Goal: Check status: Check status

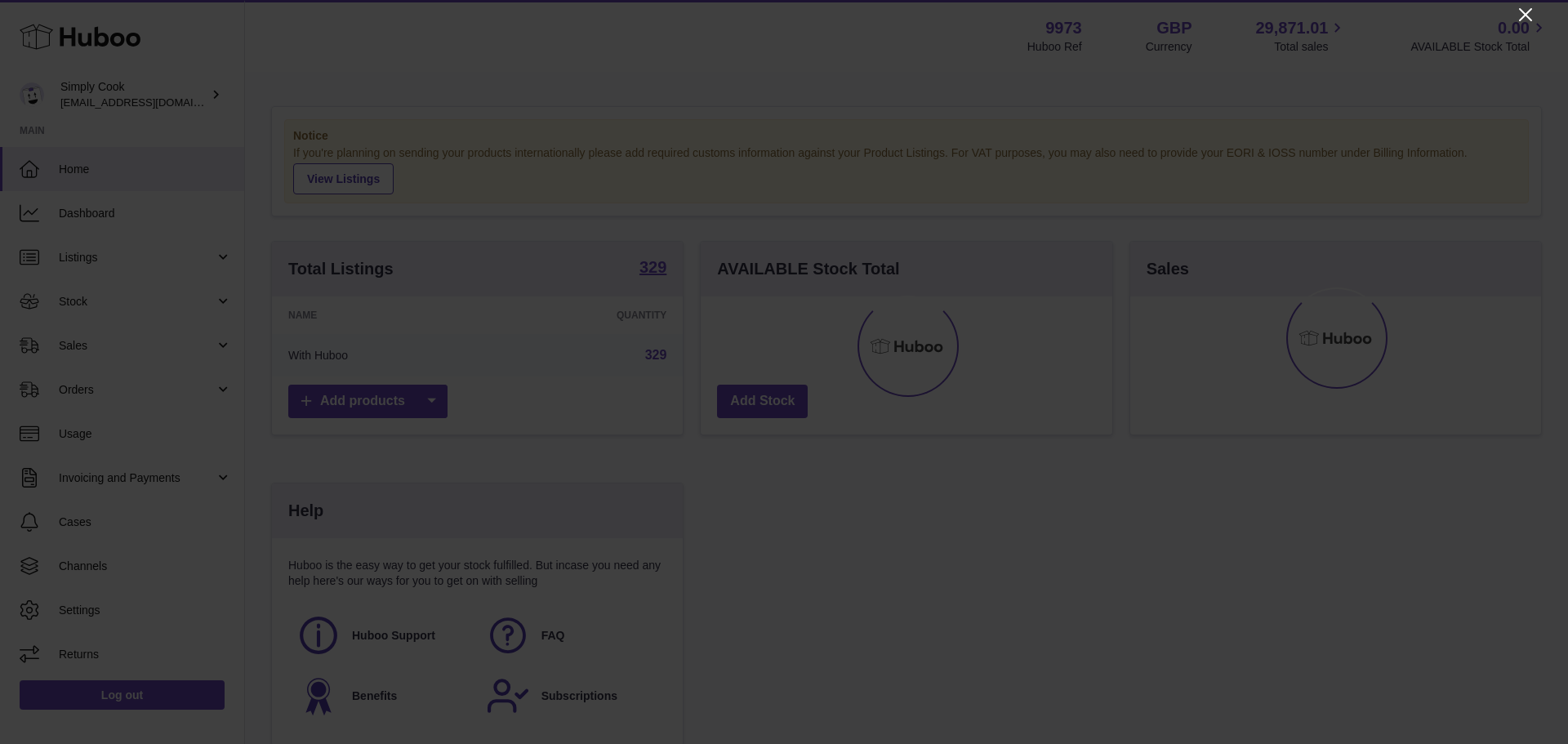
click at [1527, 16] on icon "Close" at bounding box center [1525, 14] width 13 height 13
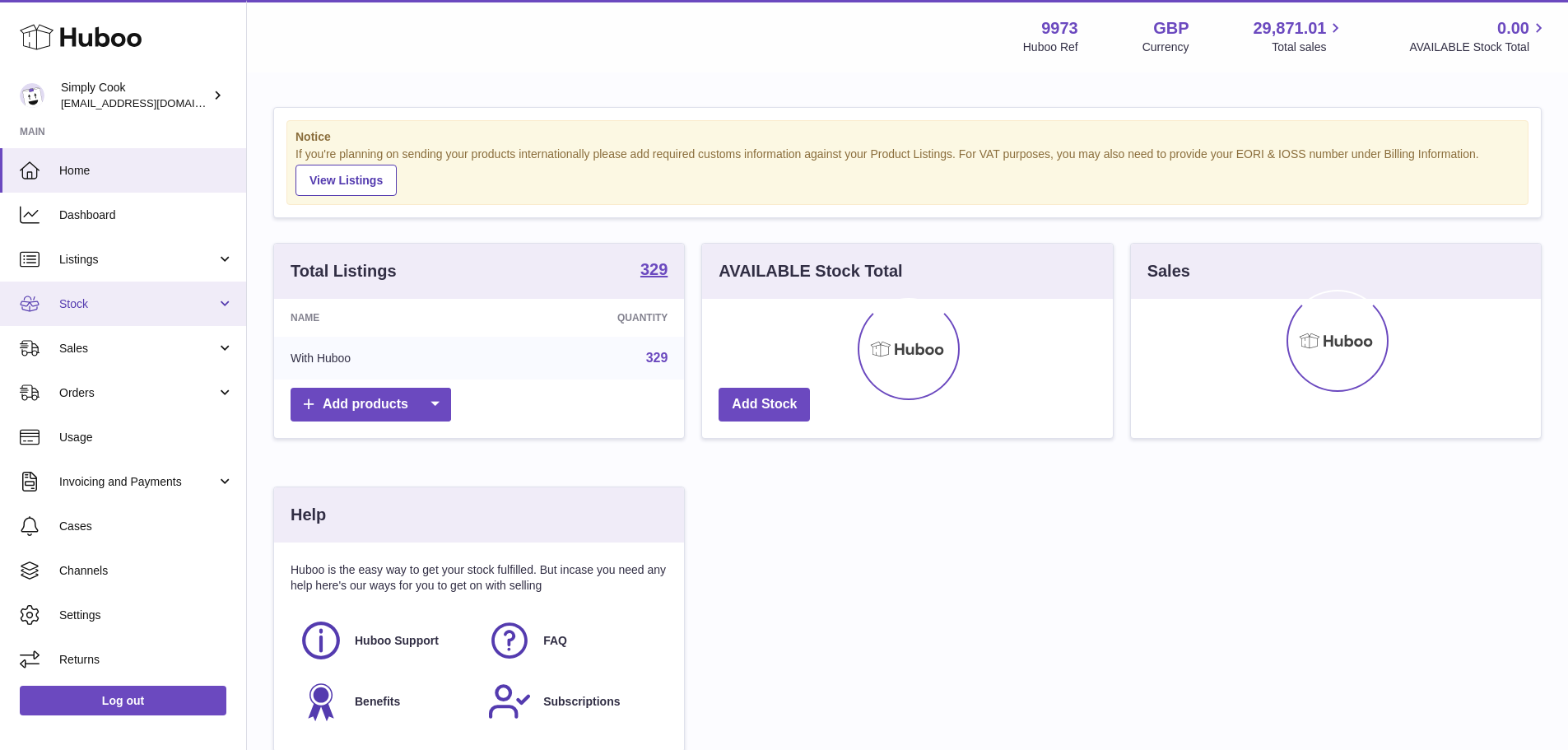
click at [109, 316] on link "Stock" at bounding box center [123, 304] width 246 height 44
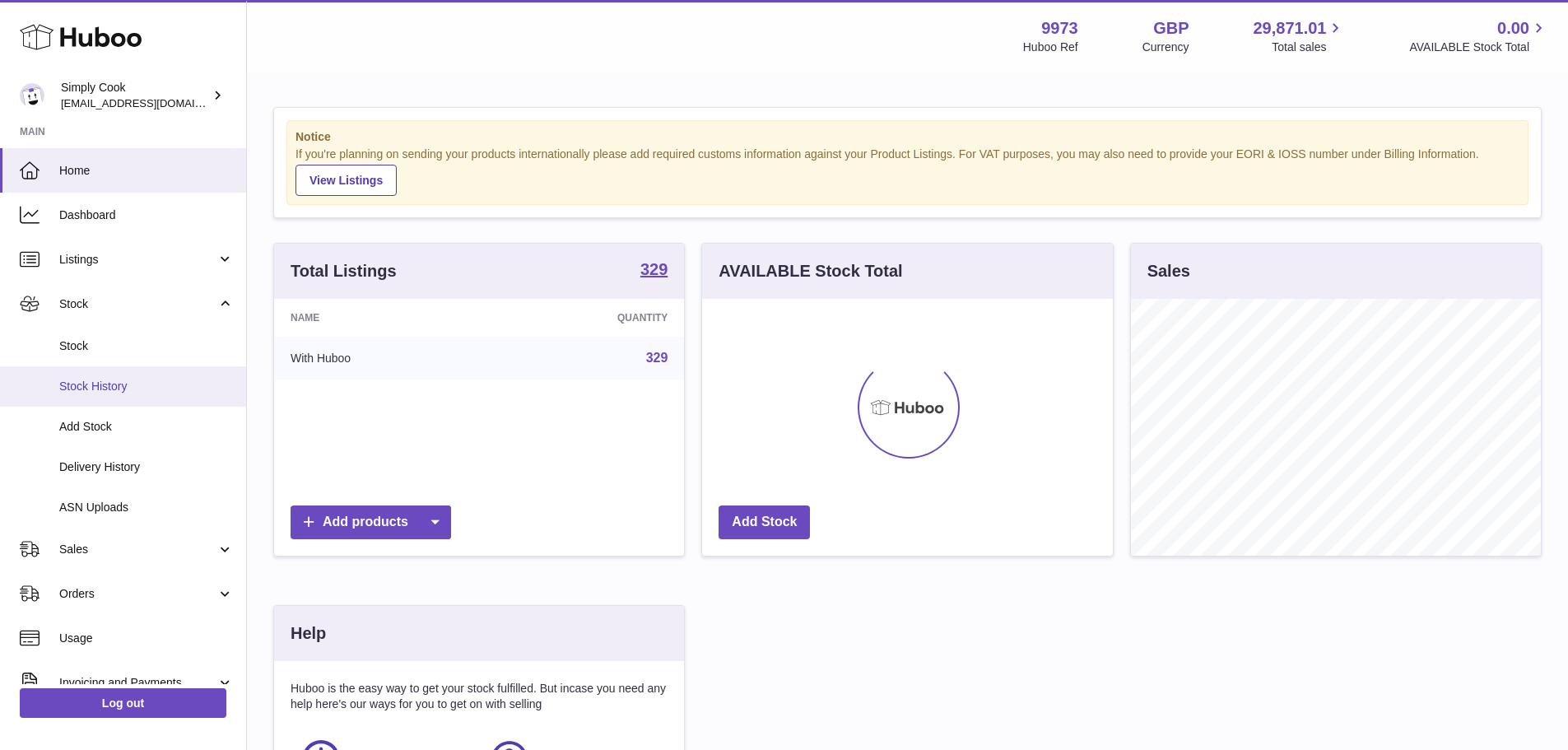
scroll to position [257, 411]
click at [154, 350] on span "Stock" at bounding box center [146, 345] width 174 height 15
click at [143, 344] on span "Stock" at bounding box center [146, 345] width 174 height 15
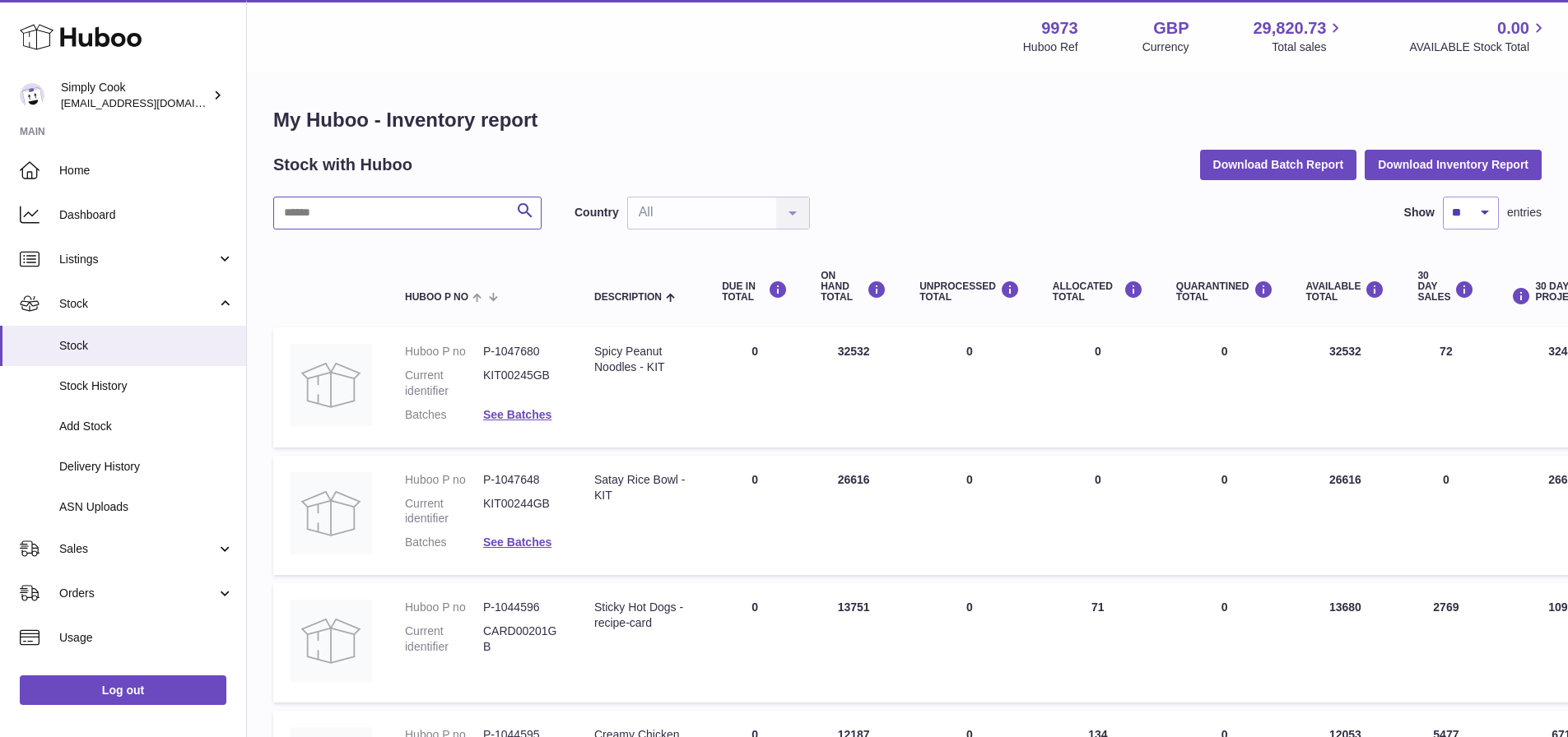
click at [474, 216] on input "text" at bounding box center [407, 213] width 268 height 33
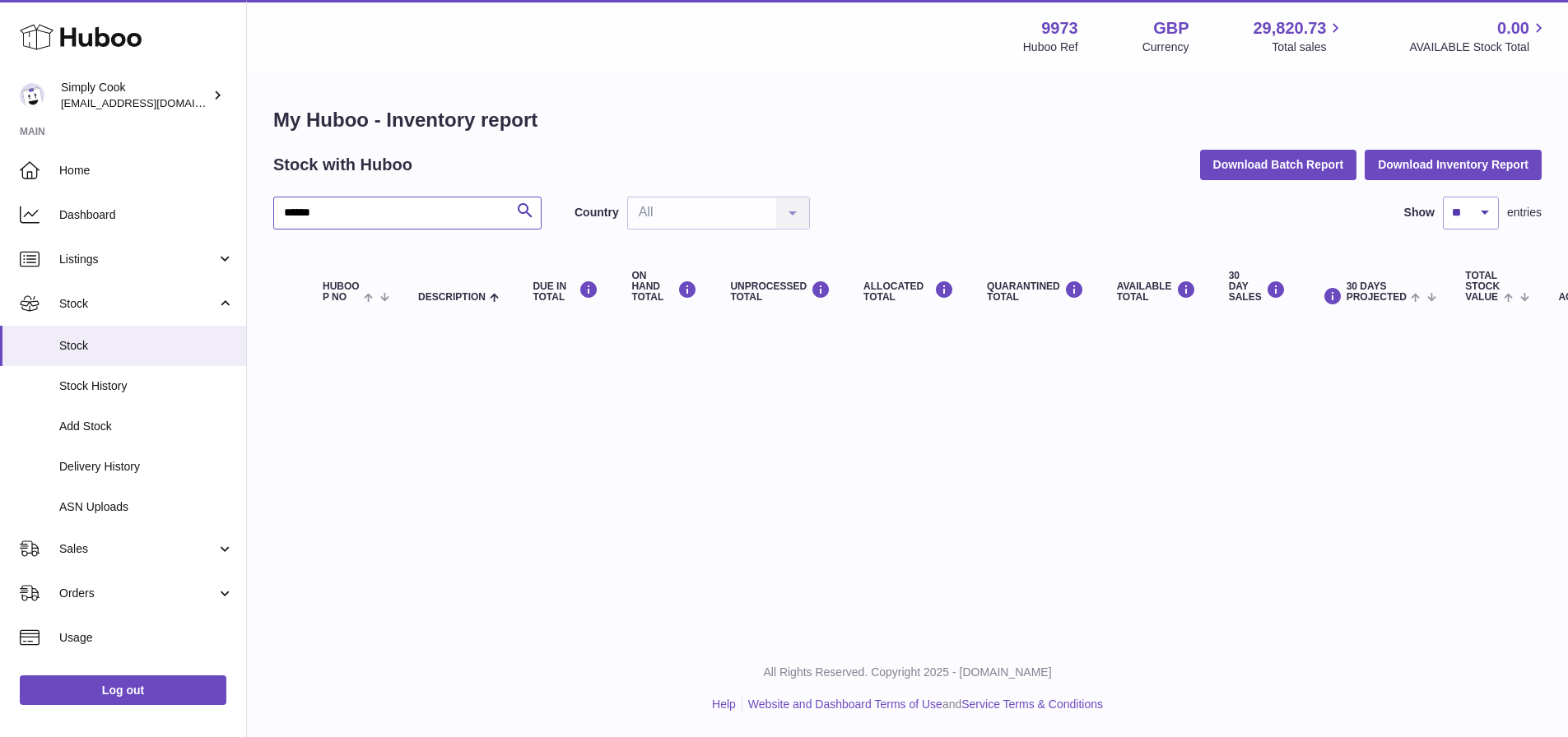
type input "******"
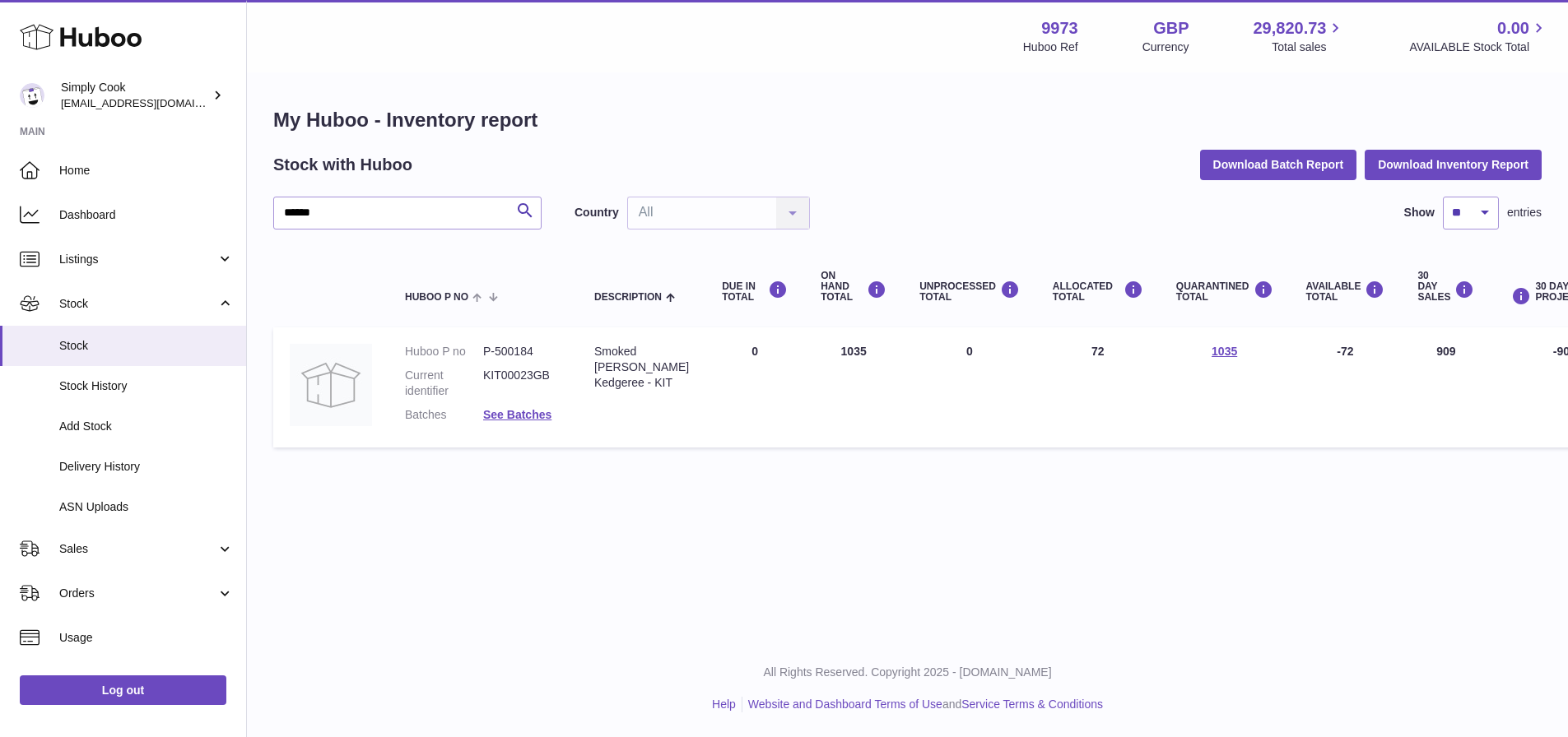
click at [638, 511] on div "Menu Huboo 9973 Huboo Ref GBP Currency 29,820.73 Total sales 0.00 AVAILABLE Sto…" at bounding box center [907, 320] width 1321 height 640
click at [529, 414] on link "See Batches" at bounding box center [518, 415] width 69 height 14
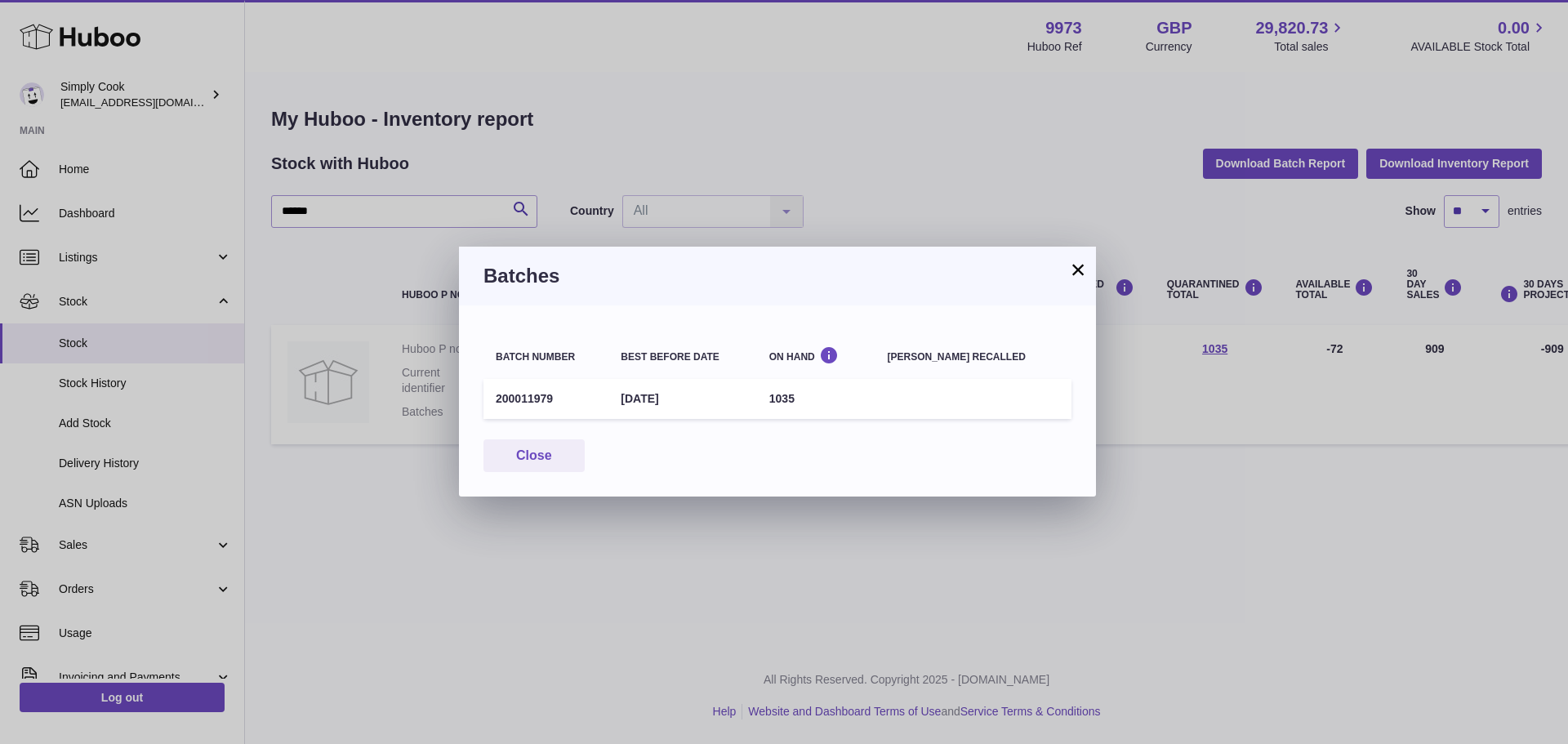
click at [1070, 270] on button "×" at bounding box center [1078, 270] width 20 height 20
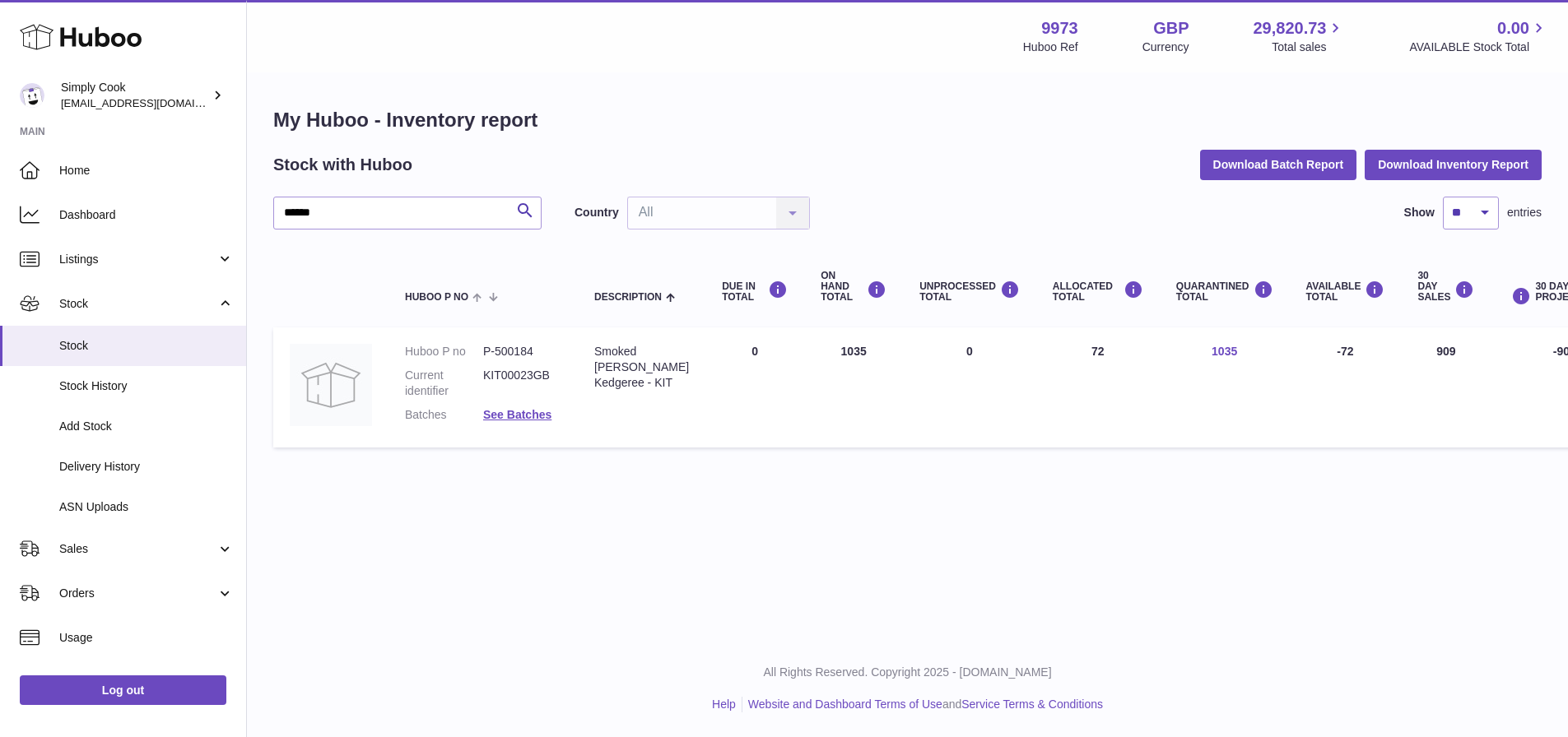
click at [1215, 349] on link "1035" at bounding box center [1225, 351] width 25 height 14
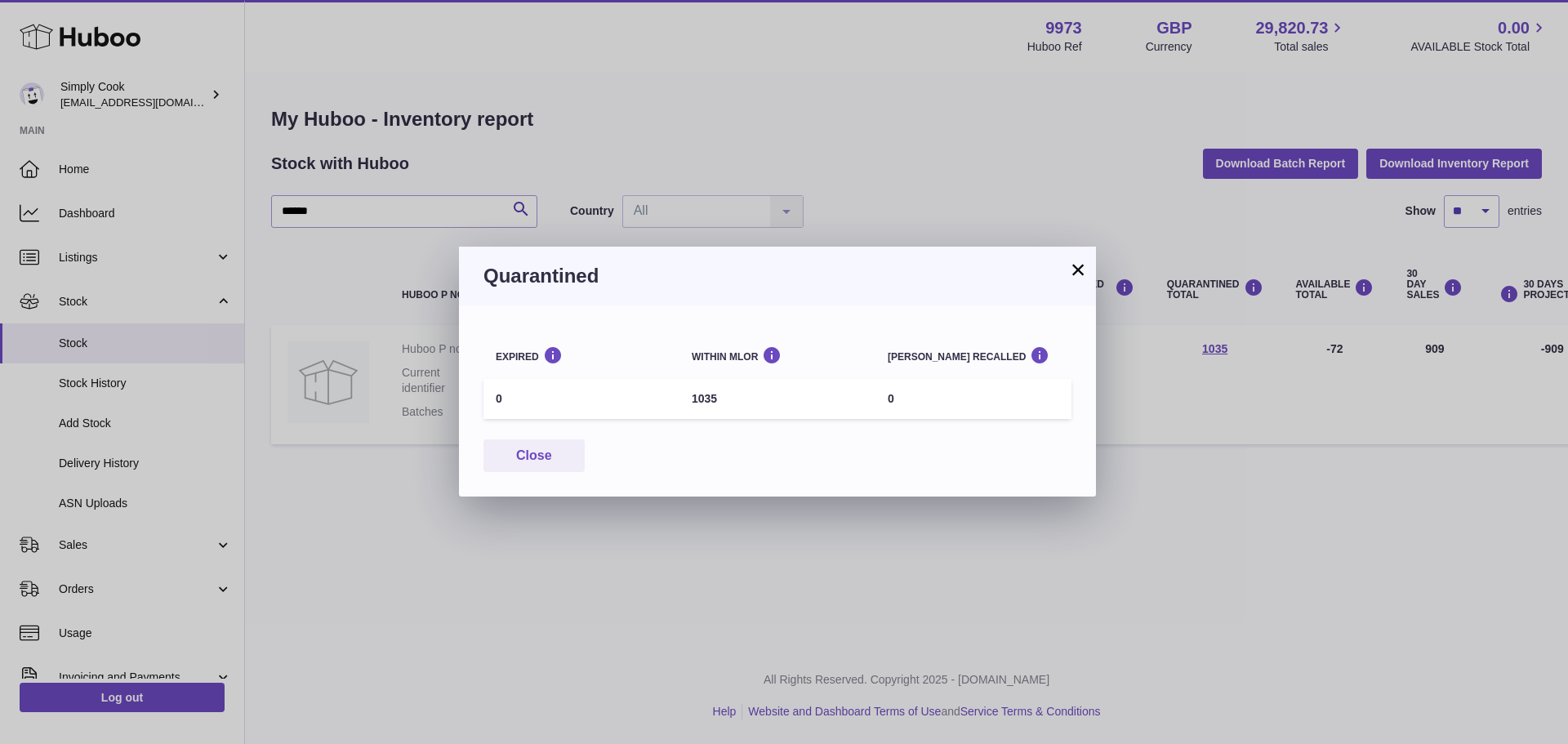
click at [1200, 347] on div "× Quarantined Expired Within [GEOGRAPHIC_DATA] [PERSON_NAME] recalled 0 1035 0 …" at bounding box center [784, 372] width 1568 height 744
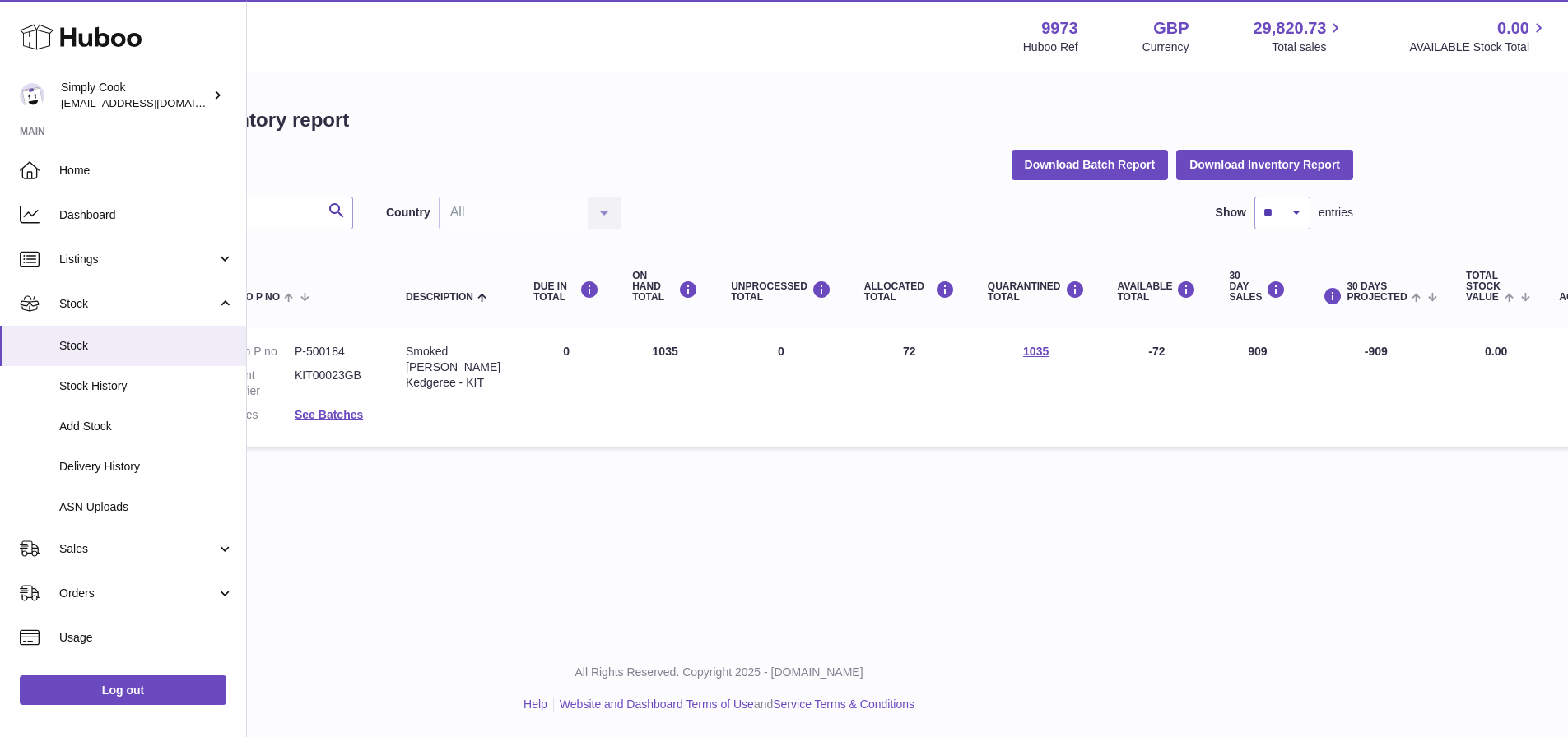
scroll to position [0, 206]
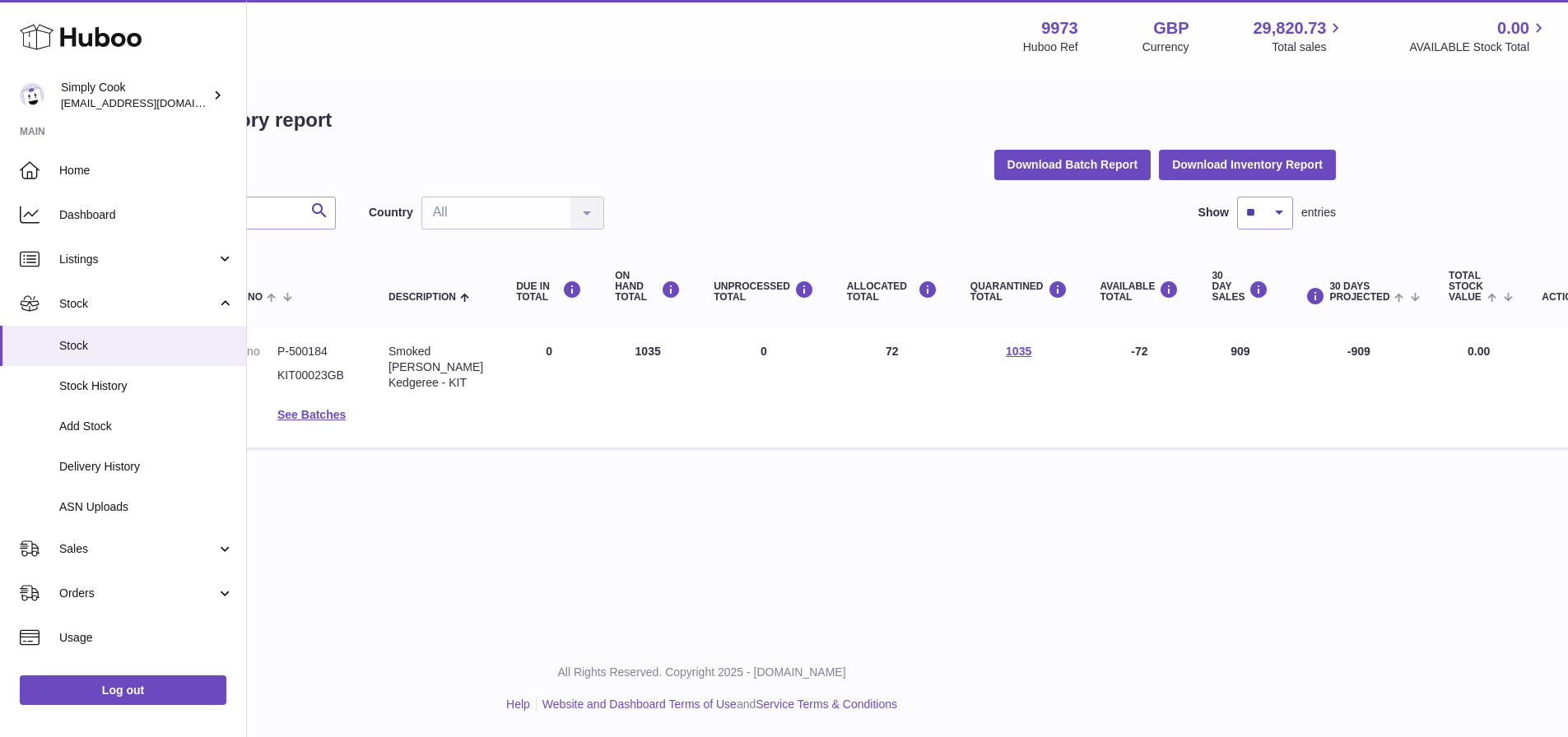
drag, startPoint x: 994, startPoint y: 367, endPoint x: 1030, endPoint y: 367, distance: 36.0
click at [1030, 367] on td "QUARANTINED Total 1035" at bounding box center [1019, 387] width 130 height 120
click at [1117, 359] on td "AVAILABLE Total -72" at bounding box center [1141, 387] width 112 height 120
drag, startPoint x: 865, startPoint y: 348, endPoint x: 913, endPoint y: 348, distance: 48.0
click at [913, 348] on td "ALLOCATED Total 72" at bounding box center [892, 387] width 124 height 120
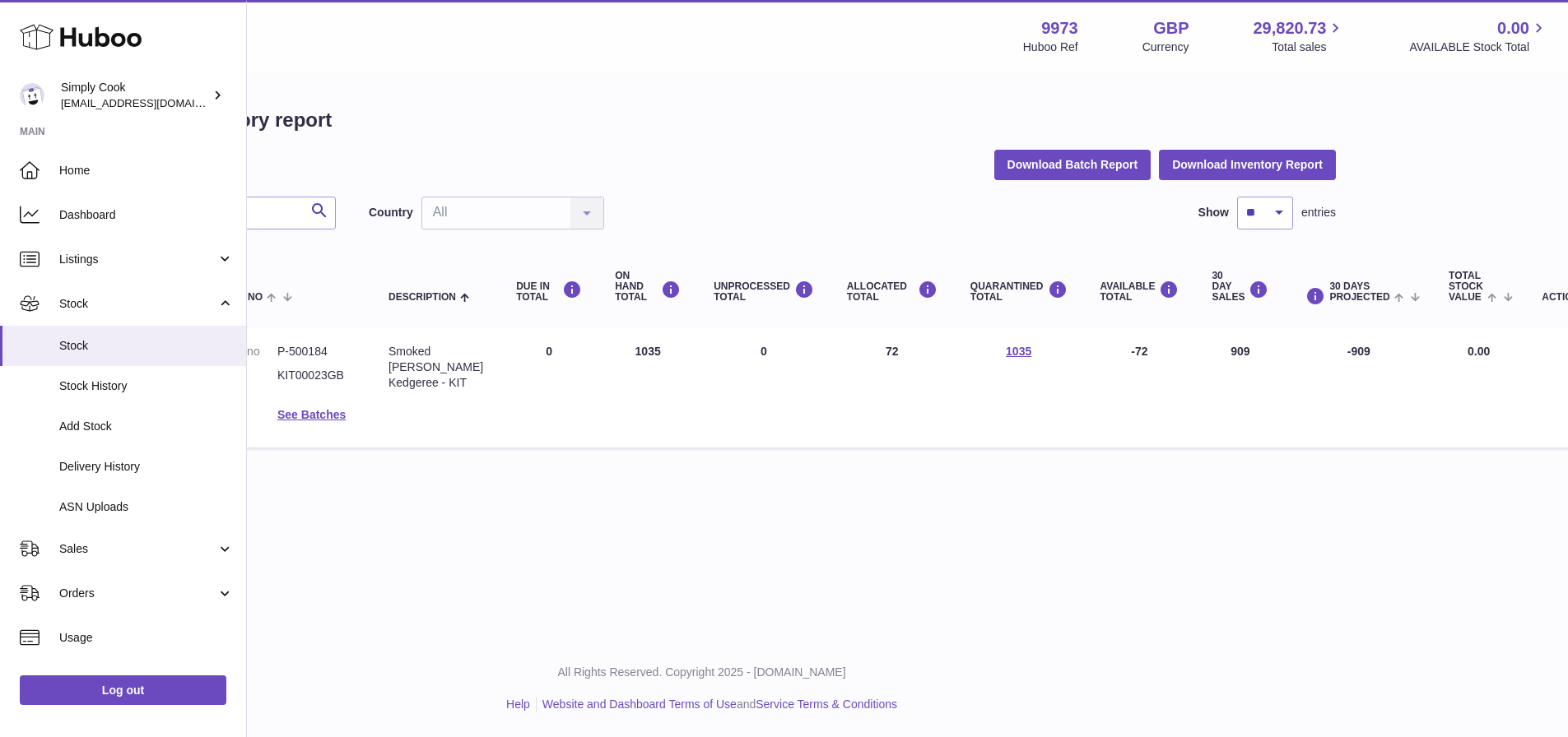
click at [1020, 462] on div "My Huboo - Inventory report Stock with Huboo Download Batch Report Download Inv…" at bounding box center [702, 281] width 1321 height 415
drag, startPoint x: 611, startPoint y: 351, endPoint x: 683, endPoint y: 352, distance: 72.0
click at [683, 352] on tr "Huboo P no P-500184 Current identifier KIT00023GB Batches See Batches Descripti…" at bounding box center [832, 387] width 1529 height 120
click at [734, 463] on div "My Huboo - Inventory report Stock with Huboo Download Batch Report Download Inv…" at bounding box center [702, 281] width 1321 height 415
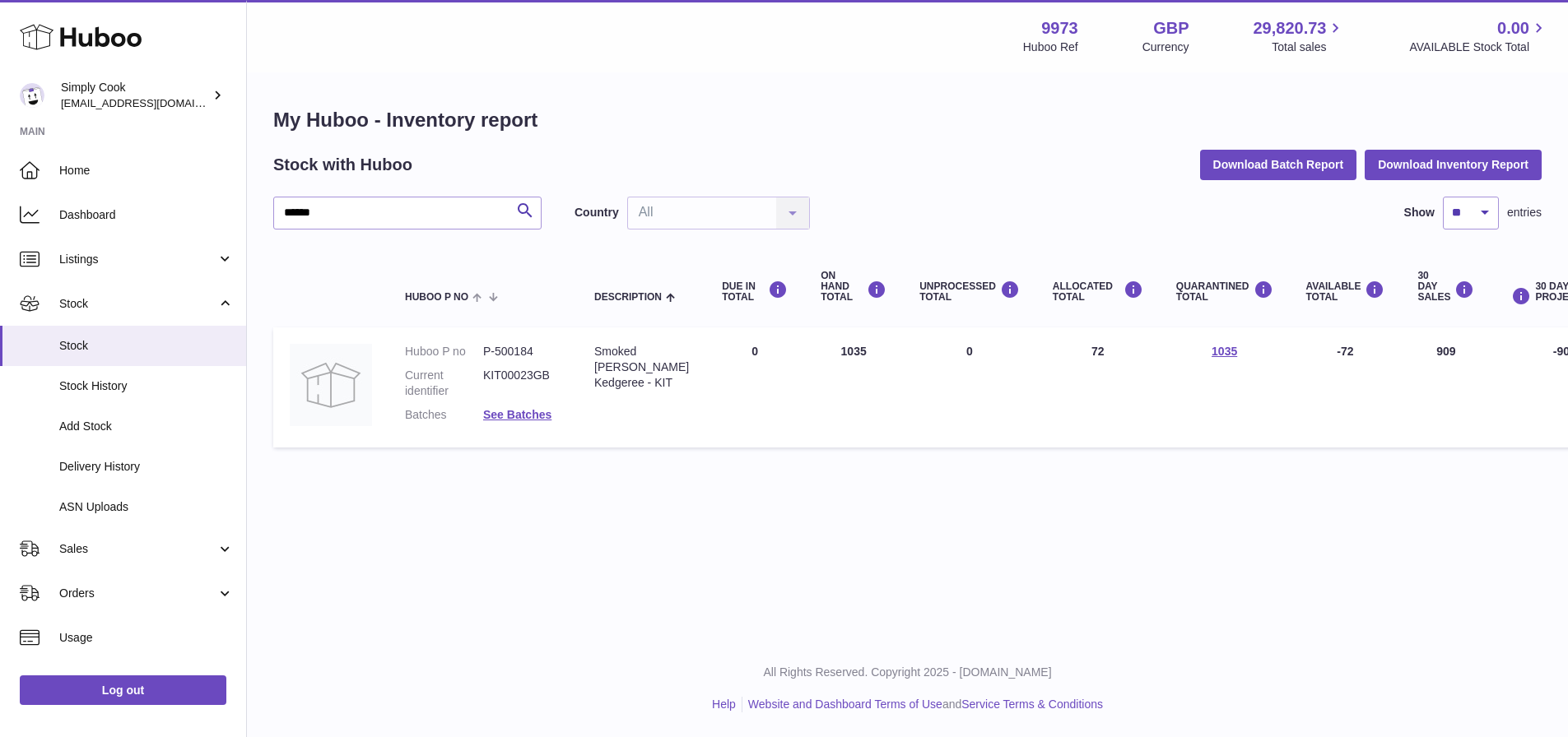
click at [492, 604] on div "Menu Huboo 9973 Huboo Ref GBP Currency 29,820.73 Total sales 0.00 AVAILABLE Sto…" at bounding box center [907, 320] width 1321 height 640
click at [506, 404] on dl "Huboo P no P-500184 Current identifier KIT00023GB Batches See Batches" at bounding box center [483, 387] width 156 height 88
click at [529, 420] on link "See Batches" at bounding box center [518, 415] width 69 height 14
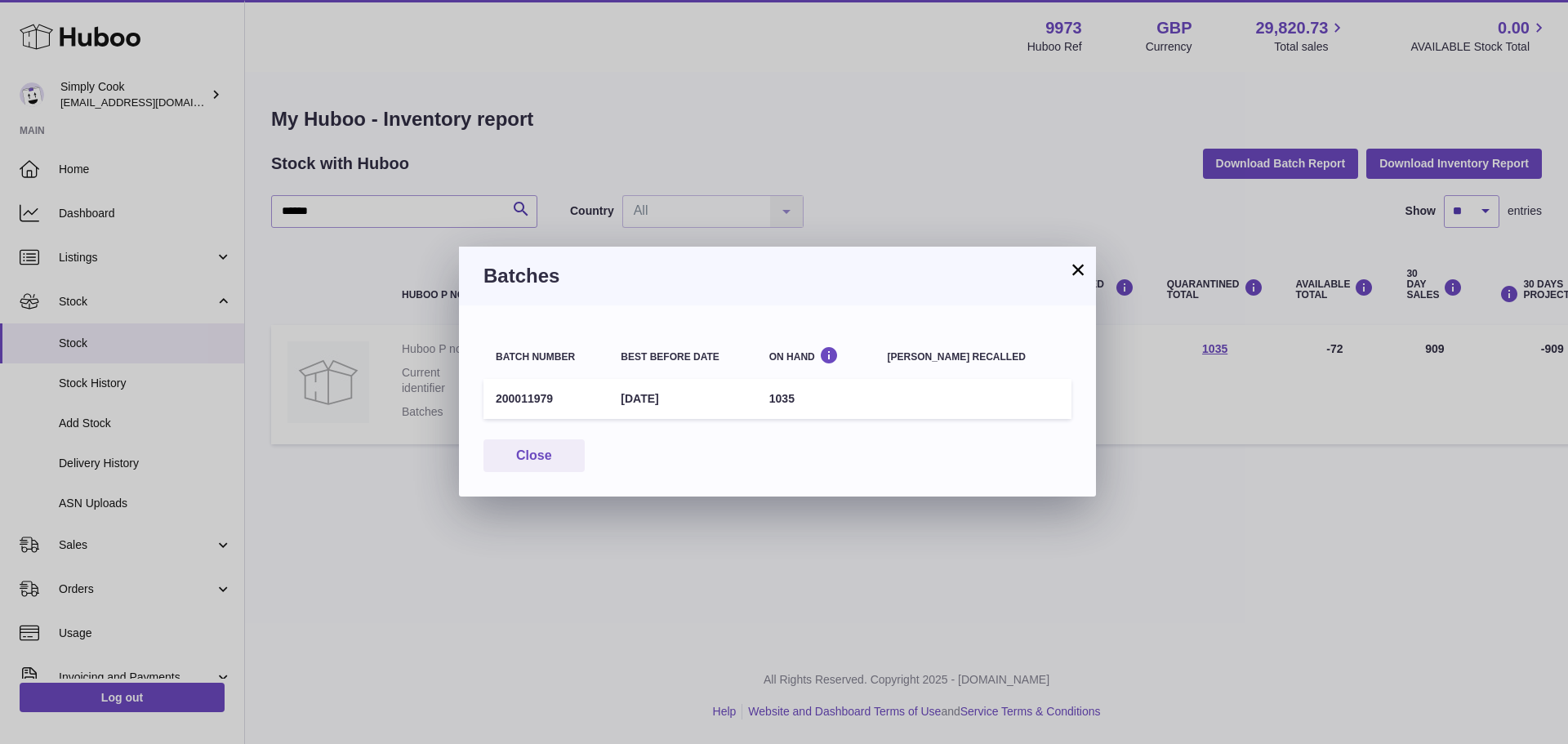
click at [721, 412] on td "[DATE]" at bounding box center [682, 399] width 148 height 40
click at [565, 461] on button "Close" at bounding box center [533, 455] width 101 height 33
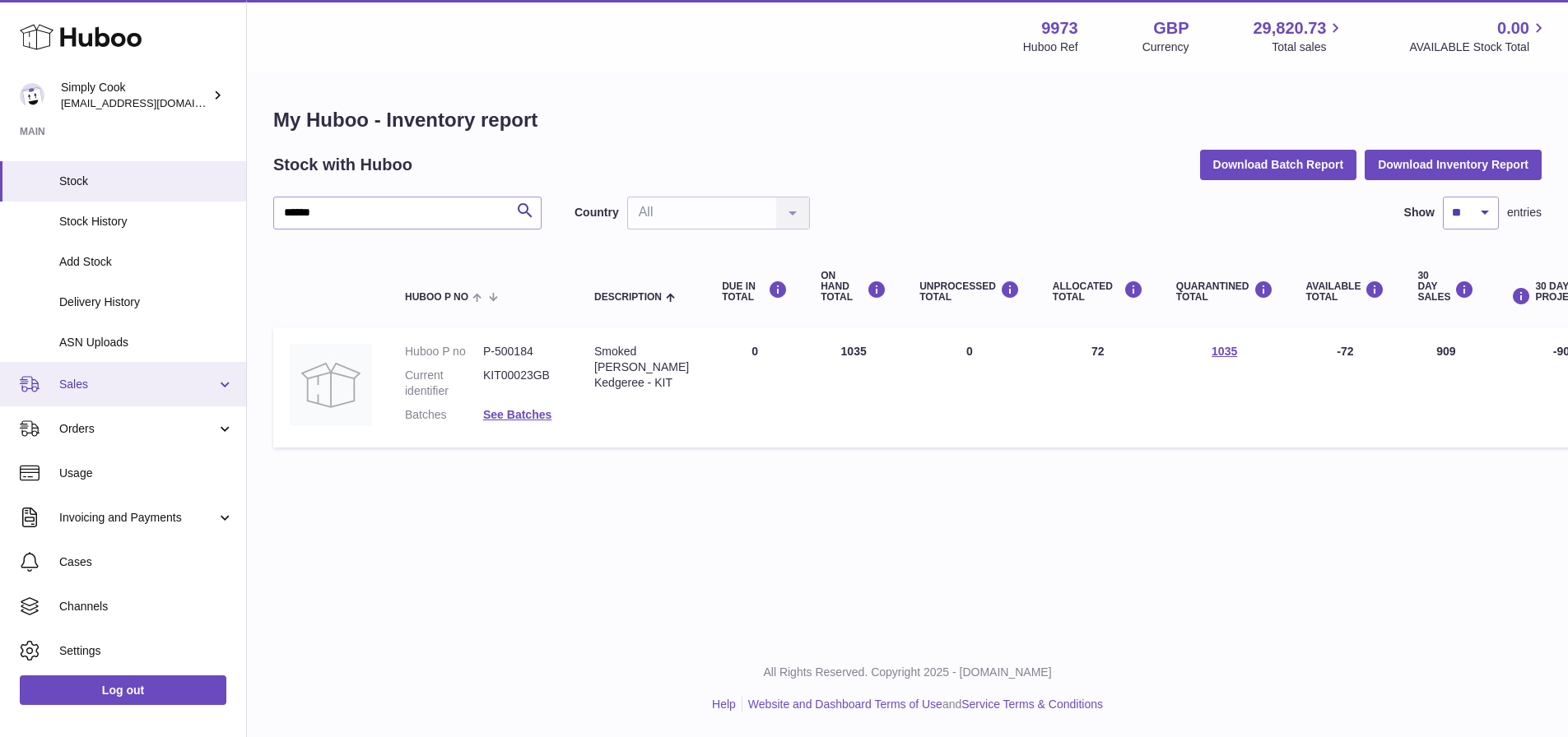
scroll to position [82, 0]
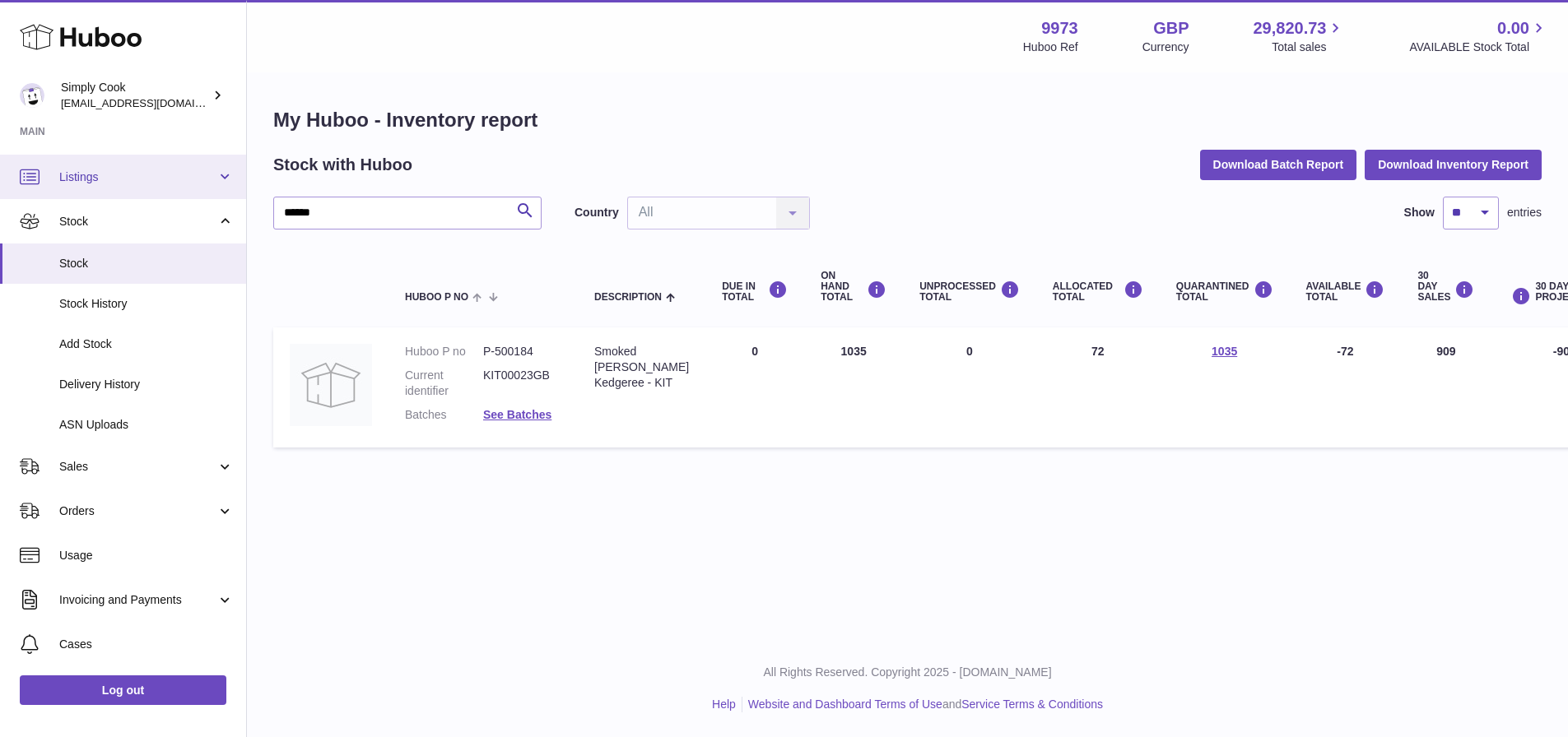
click at [148, 174] on span "Listings" at bounding box center [138, 177] width 157 height 15
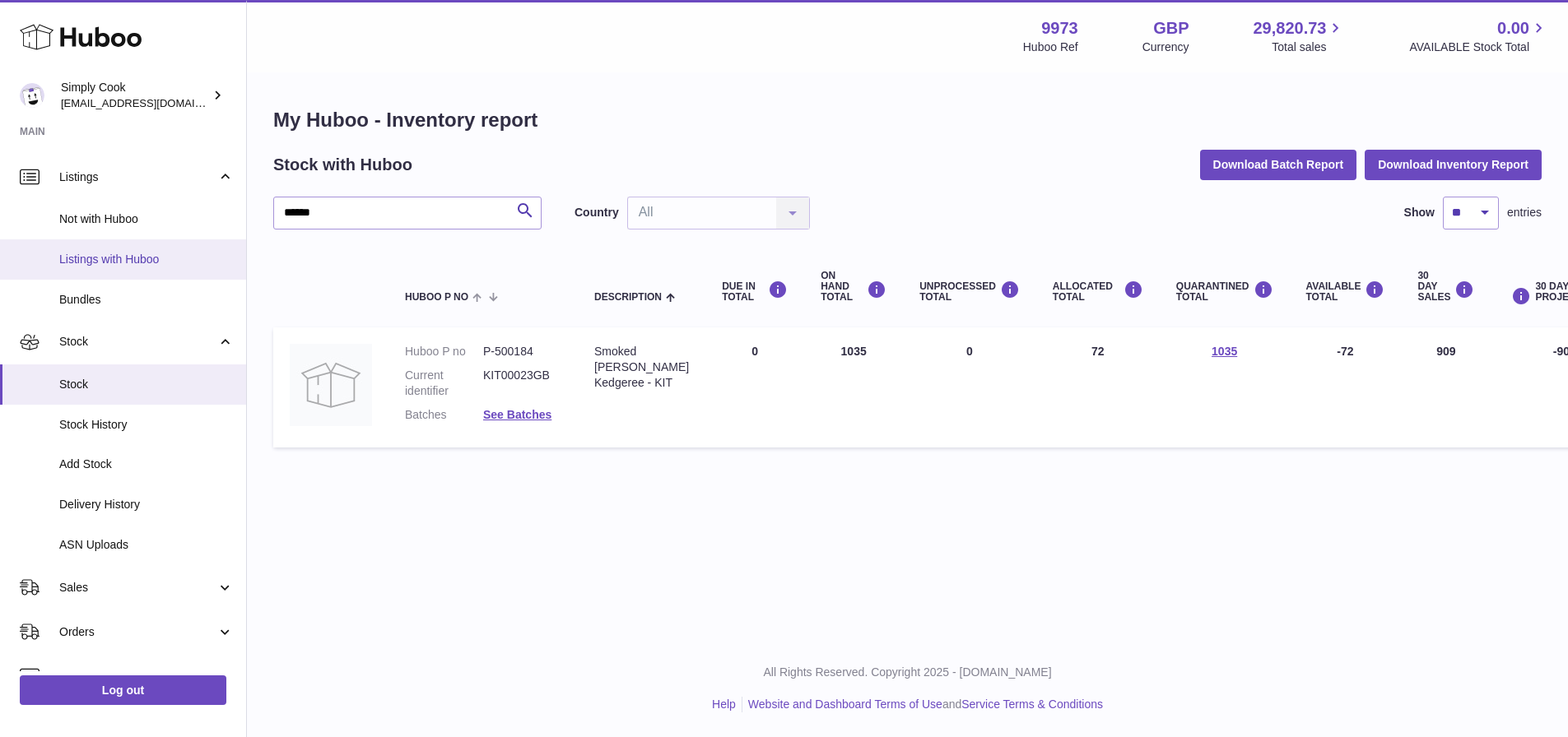
click at [199, 263] on span "Listings with Huboo" at bounding box center [146, 259] width 174 height 15
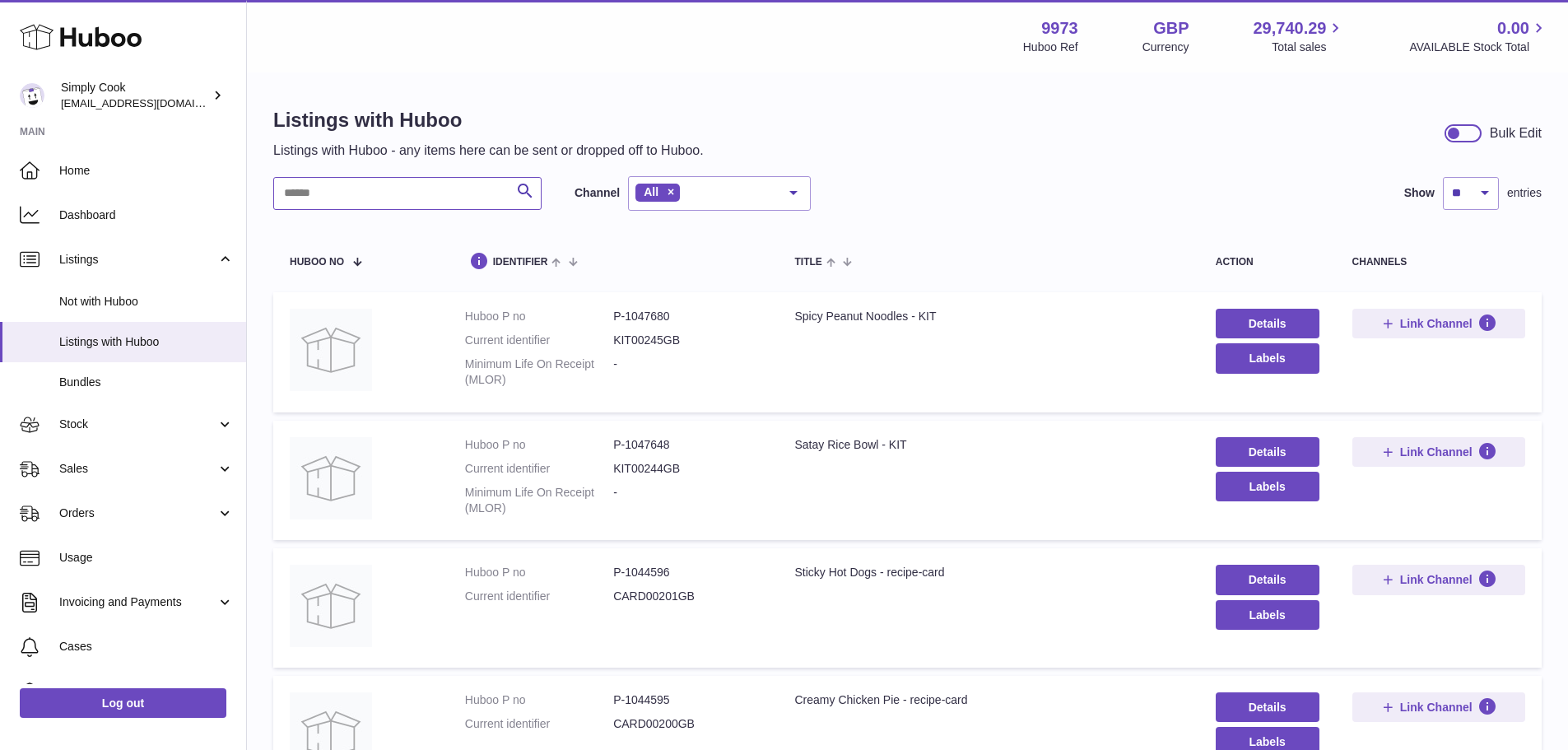
click at [427, 202] on input "text" at bounding box center [407, 193] width 268 height 33
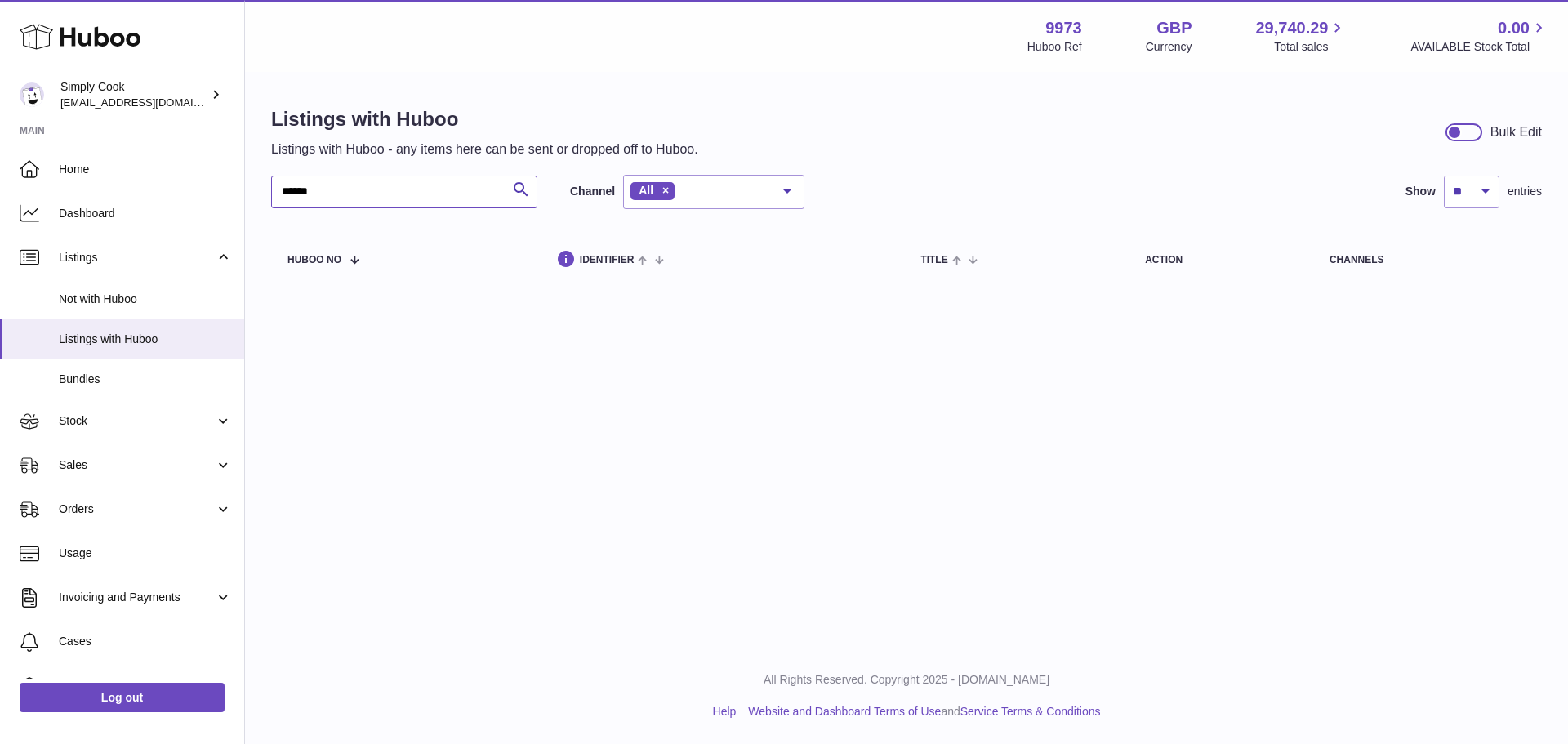
type input "******"
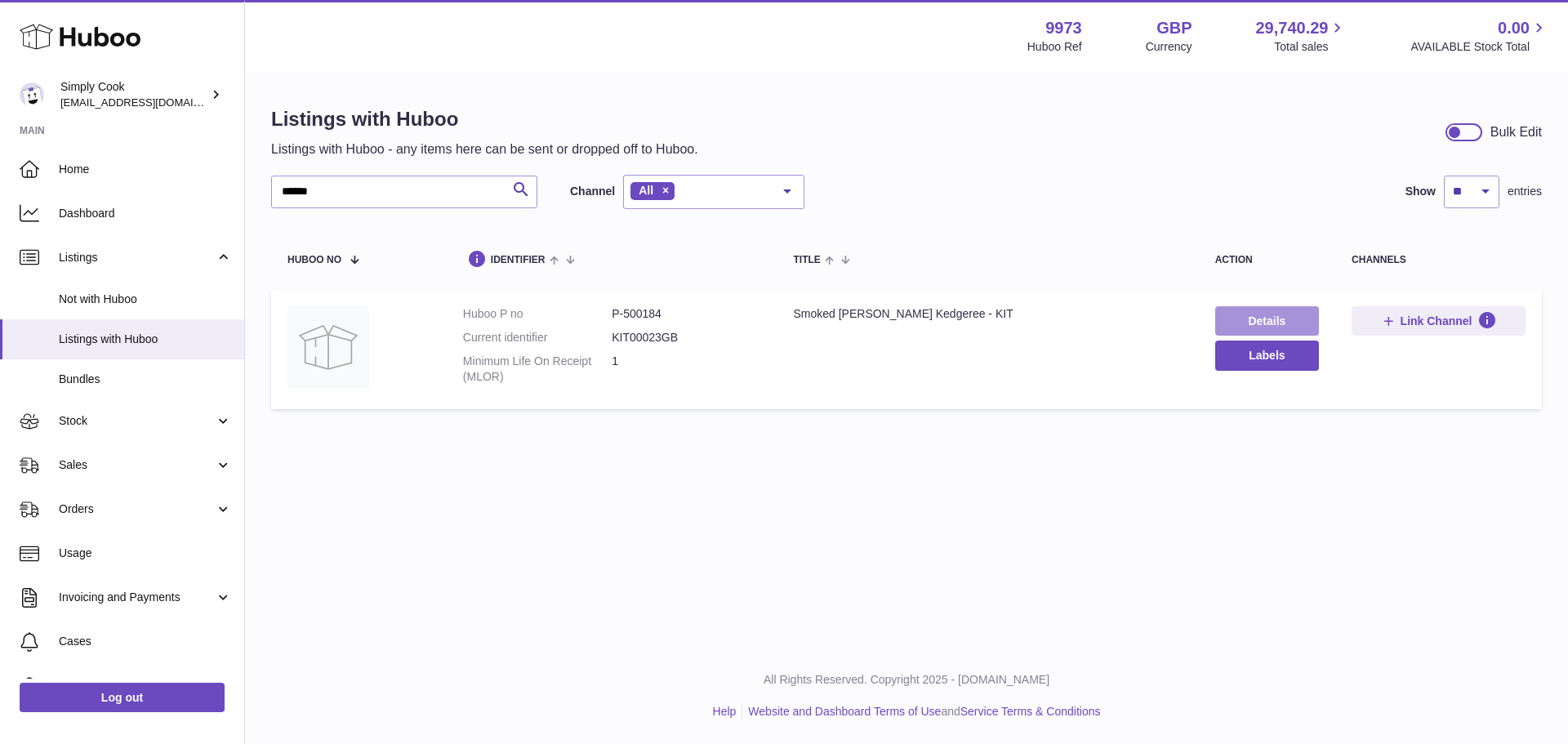
click at [1251, 321] on link "Details" at bounding box center [1267, 321] width 104 height 30
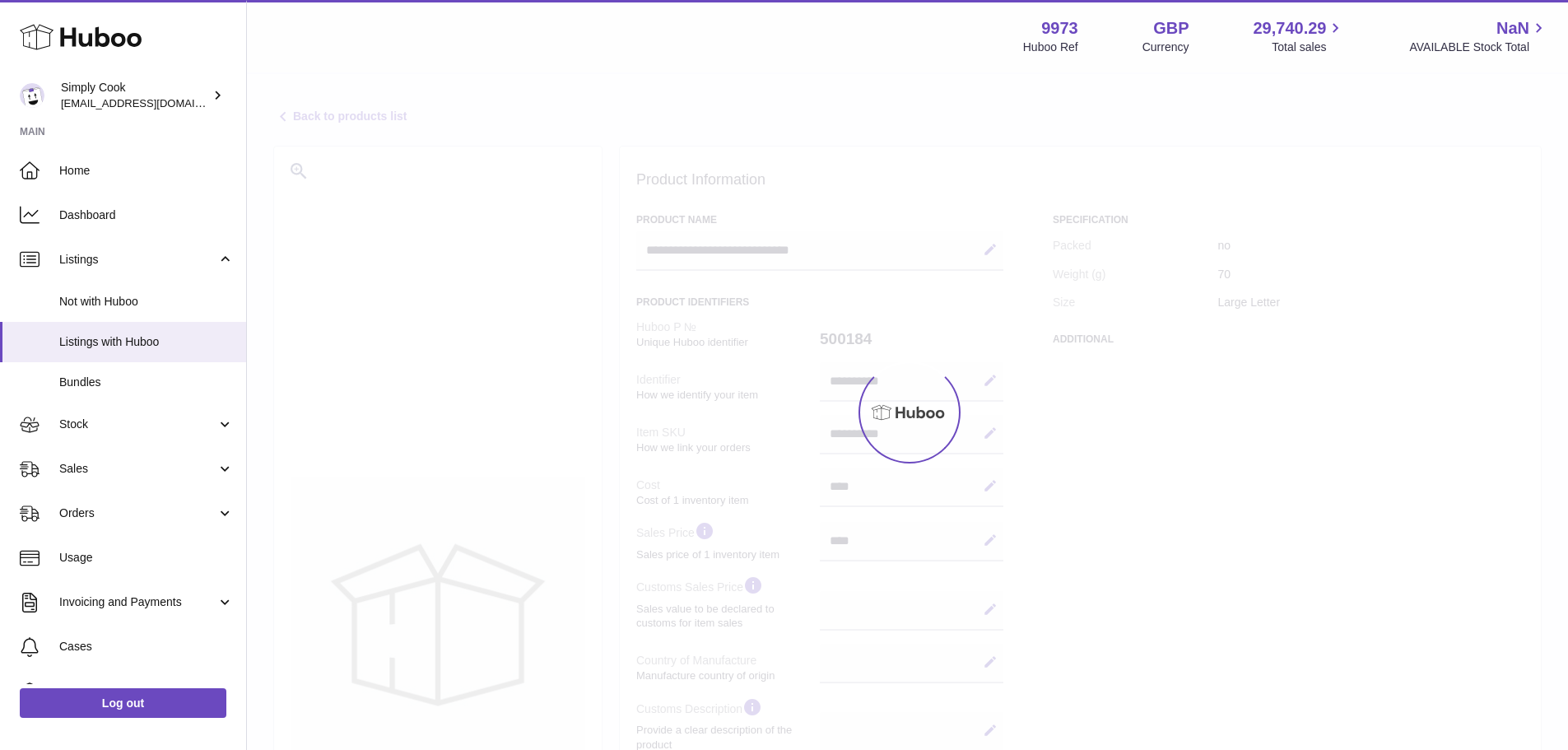
select select
select select "****"
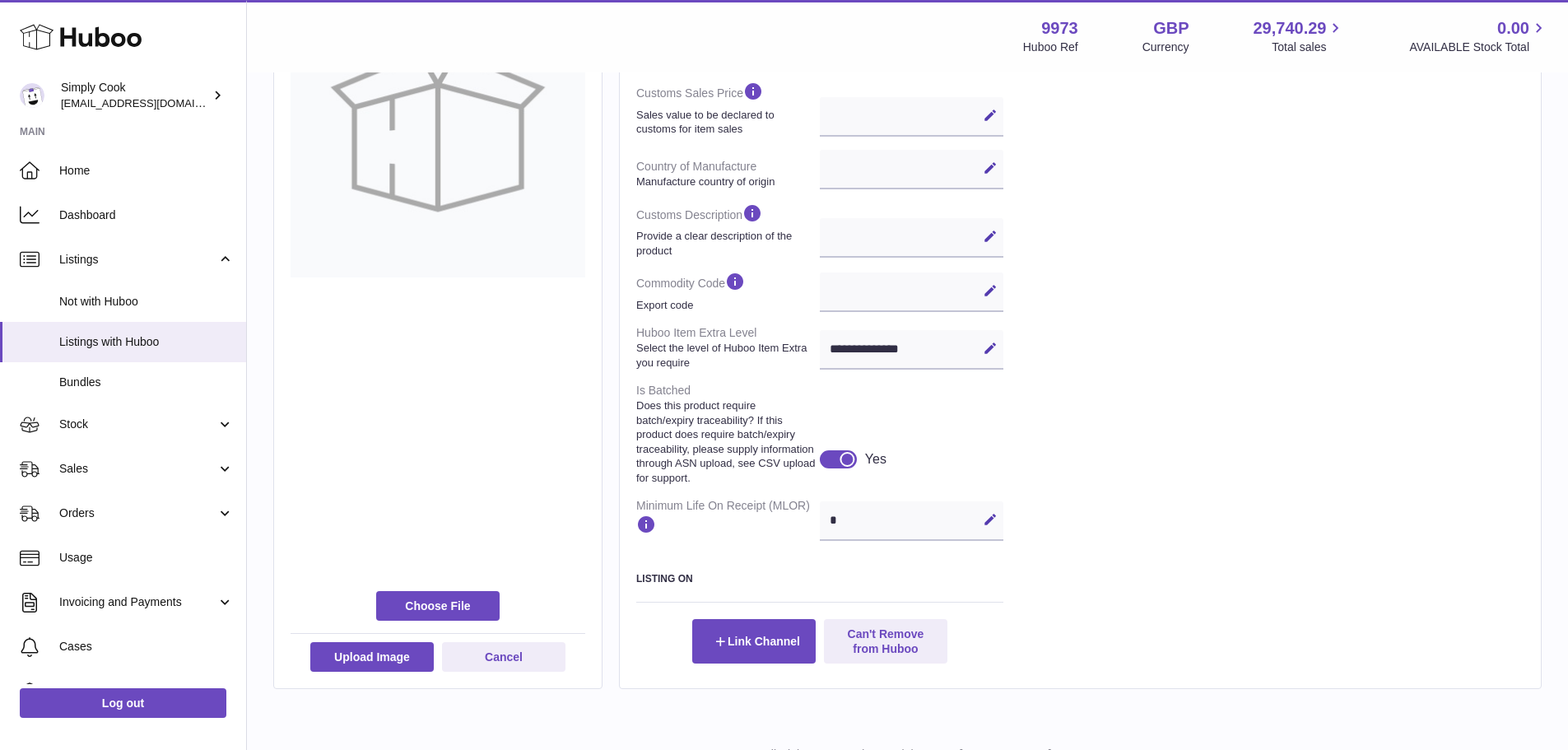
scroll to position [577, 0]
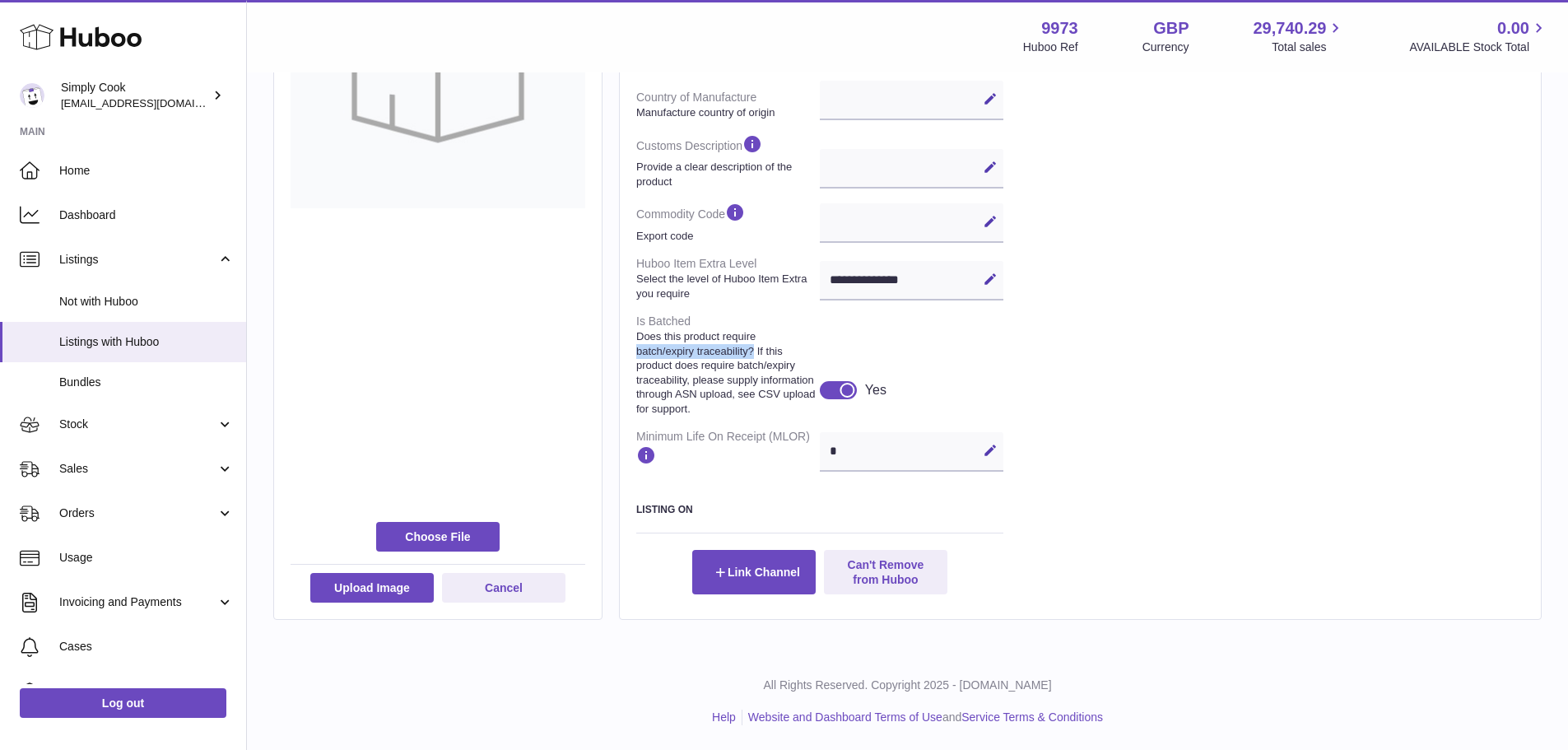
drag, startPoint x: 637, startPoint y: 338, endPoint x: 772, endPoint y: 338, distance: 135.0
click at [772, 338] on strong "Does this product require batch/expiry traceability? If this product does requi…" at bounding box center [726, 372] width 180 height 87
click at [1090, 340] on div "Specification Packed no Weight (g) 70 Size Large Letter Additional" at bounding box center [1289, 122] width 472 height 944
drag, startPoint x: 1090, startPoint y: 340, endPoint x: 1139, endPoint y: 468, distance: 137.1
click at [1139, 468] on div "Specification Packed no Weight (g) 70 Size Large Letter Additional" at bounding box center [1289, 122] width 472 height 944
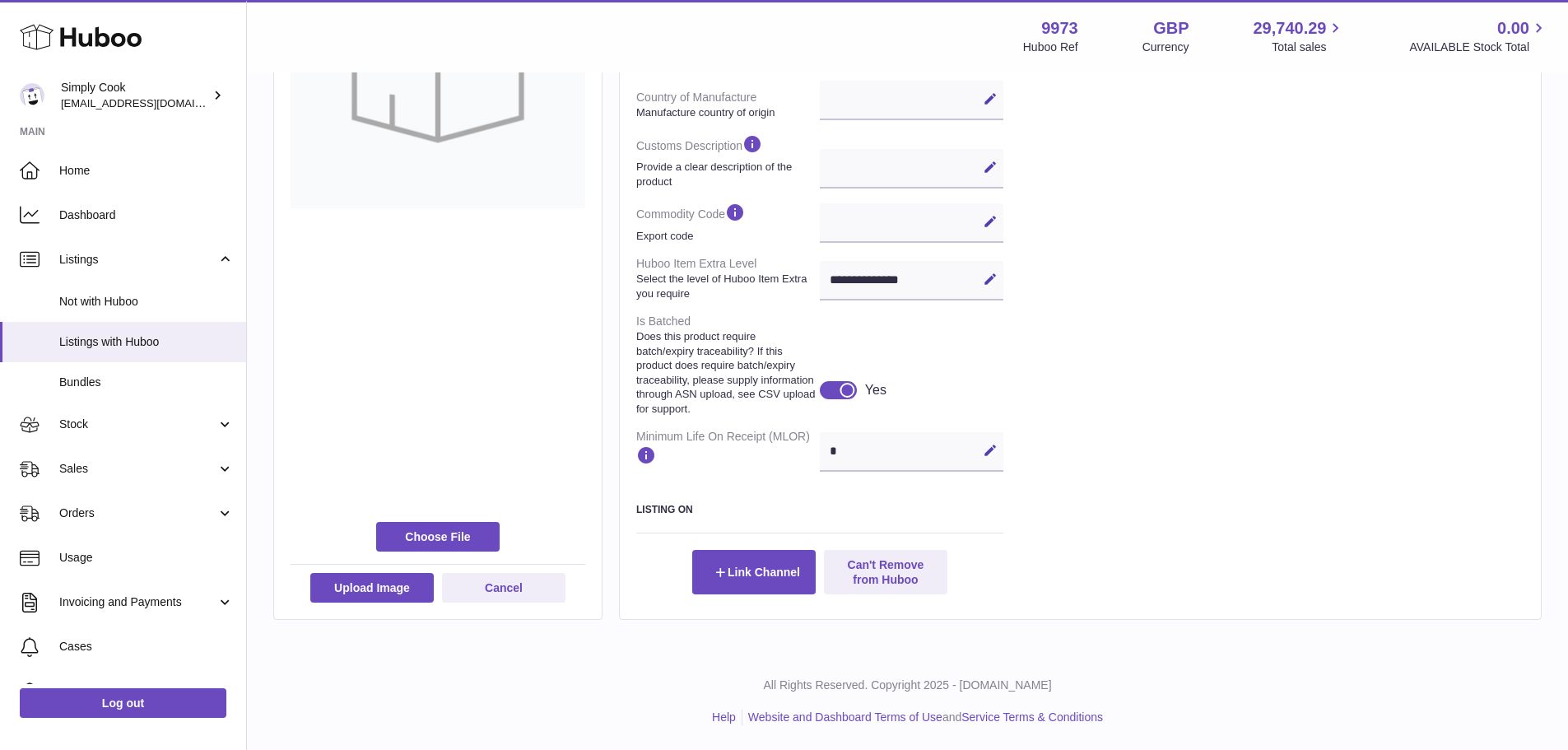
click at [1187, 486] on div "Specification Packed no Weight (g) 70 Size Large Letter Additional" at bounding box center [1289, 122] width 472 height 944
